Goal: Navigation & Orientation: Find specific page/section

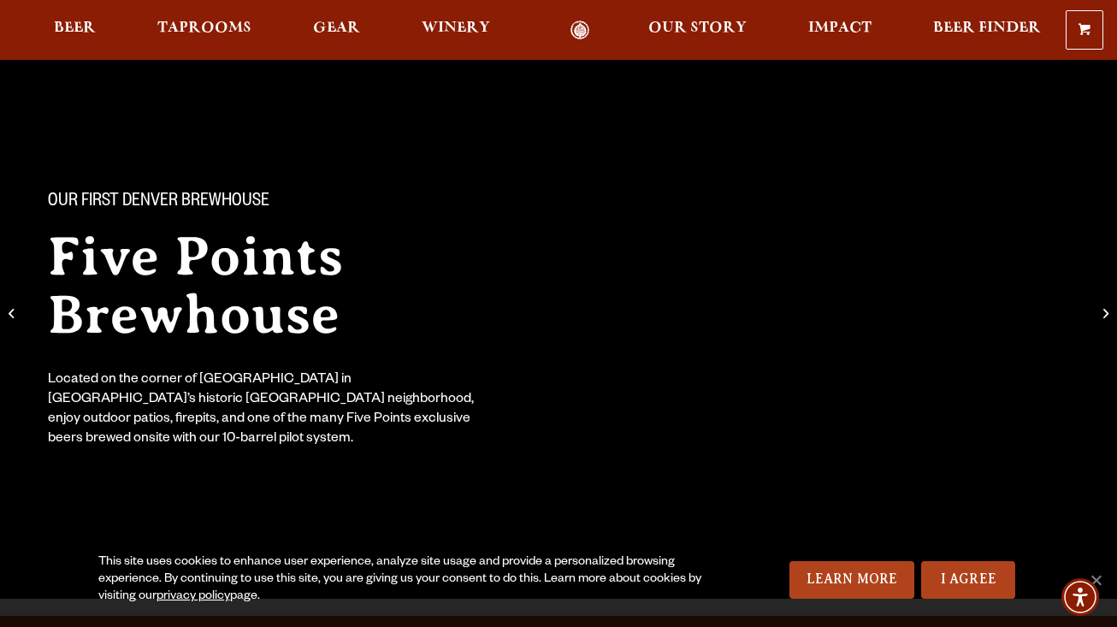
scroll to position [31, 0]
click at [681, 28] on span "Our Story" at bounding box center [697, 28] width 98 height 14
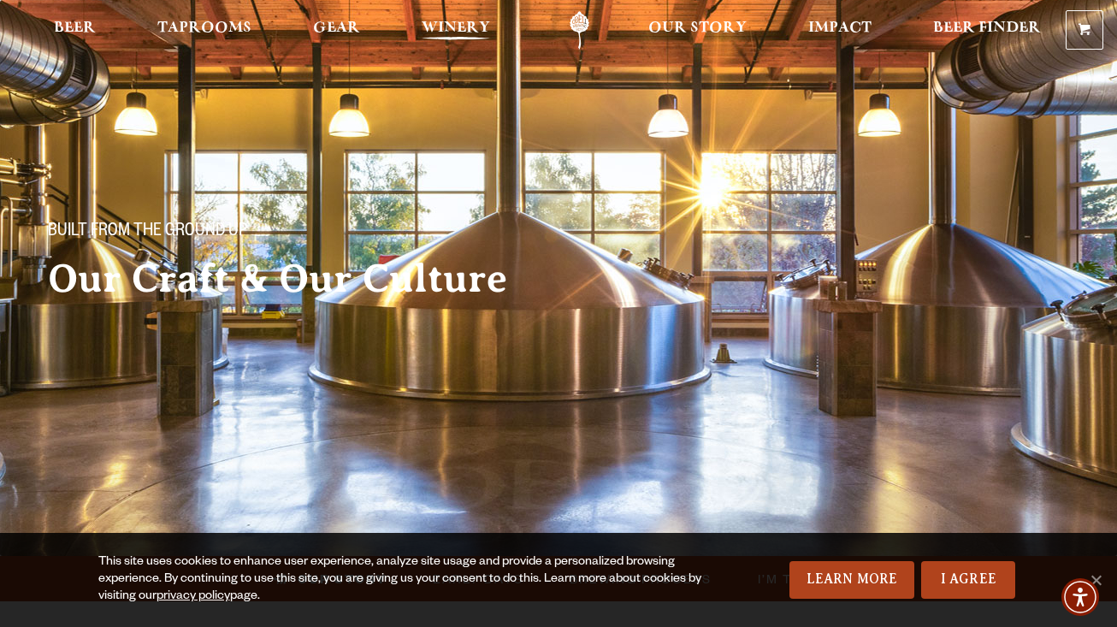
click at [467, 22] on span "Winery" at bounding box center [456, 28] width 68 height 14
click at [327, 27] on span "Gear" at bounding box center [336, 28] width 47 height 14
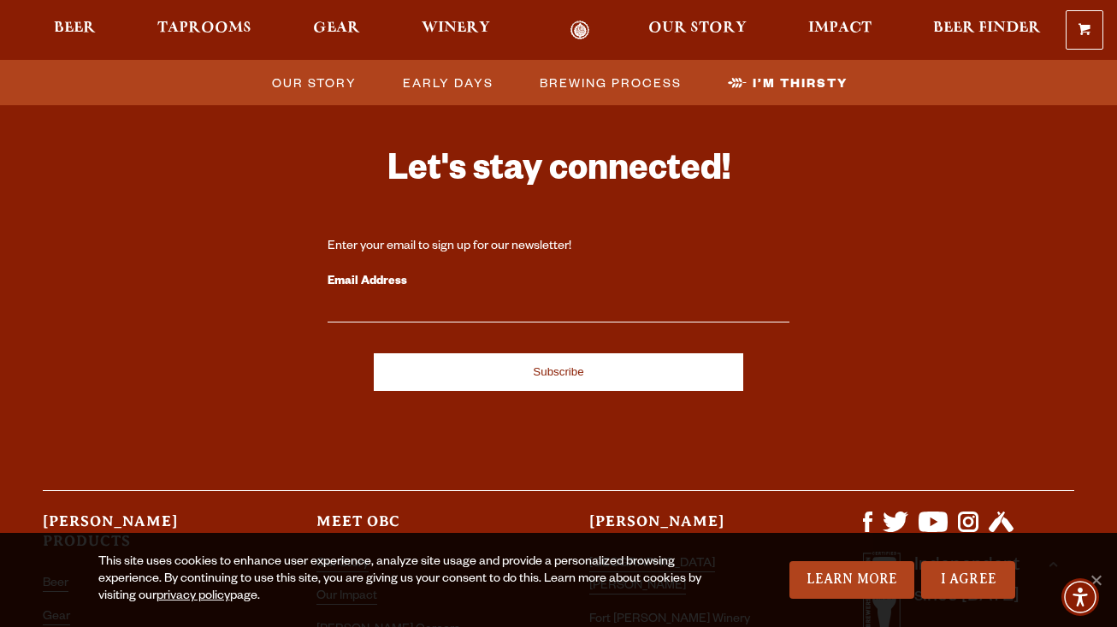
scroll to position [5865, 0]
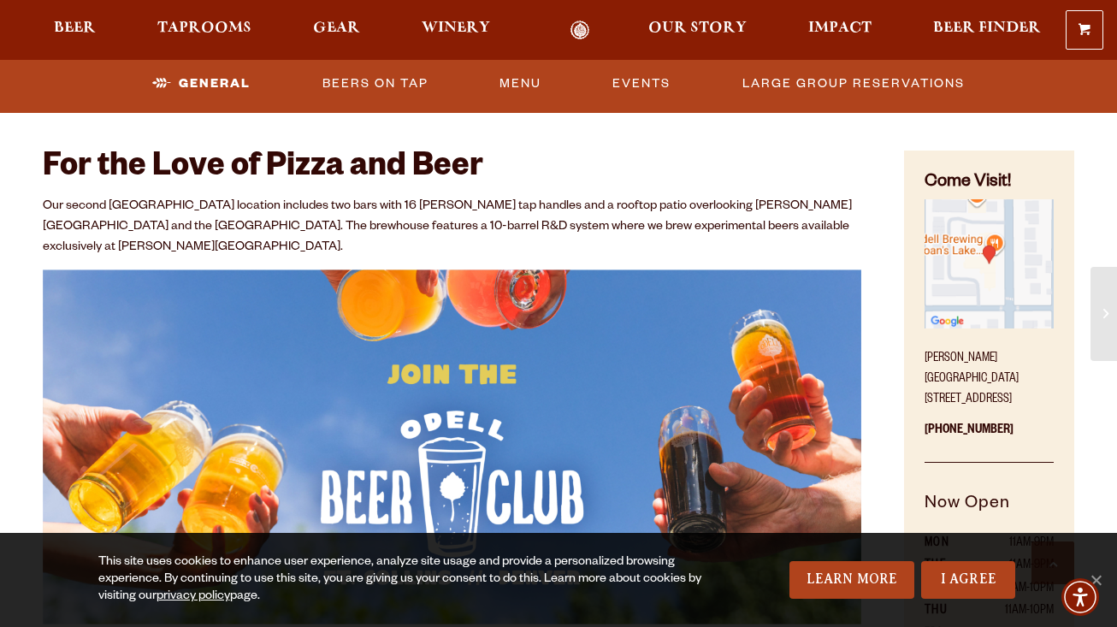
scroll to position [606, 0]
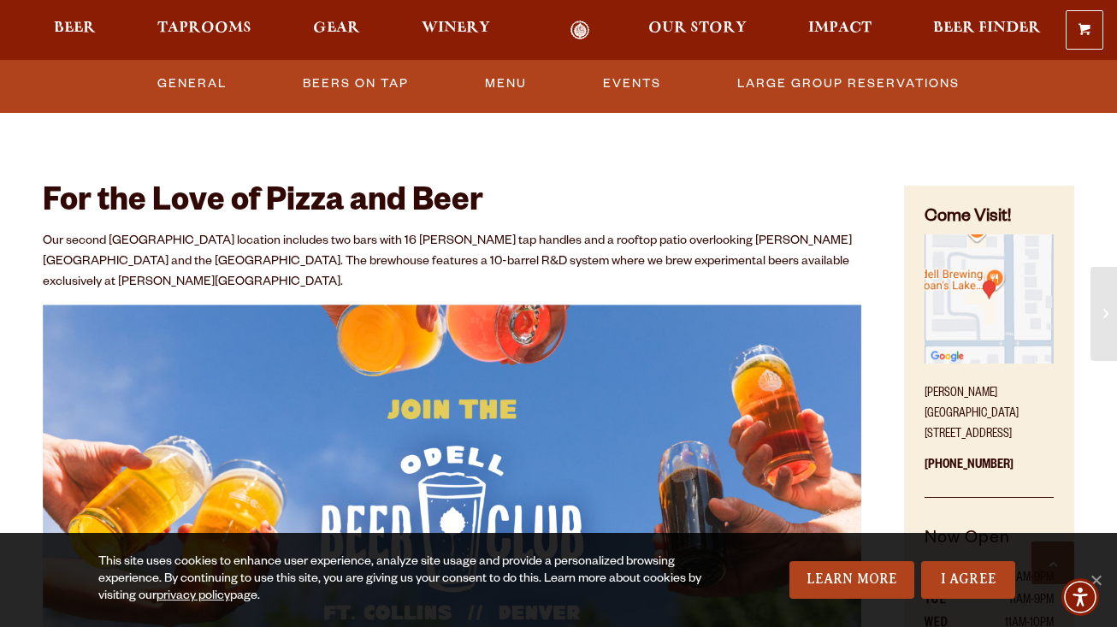
click at [987, 299] on img "Find on Google Maps (opens in a new window)" at bounding box center [988, 298] width 129 height 129
